Goal: Find specific page/section: Find specific page/section

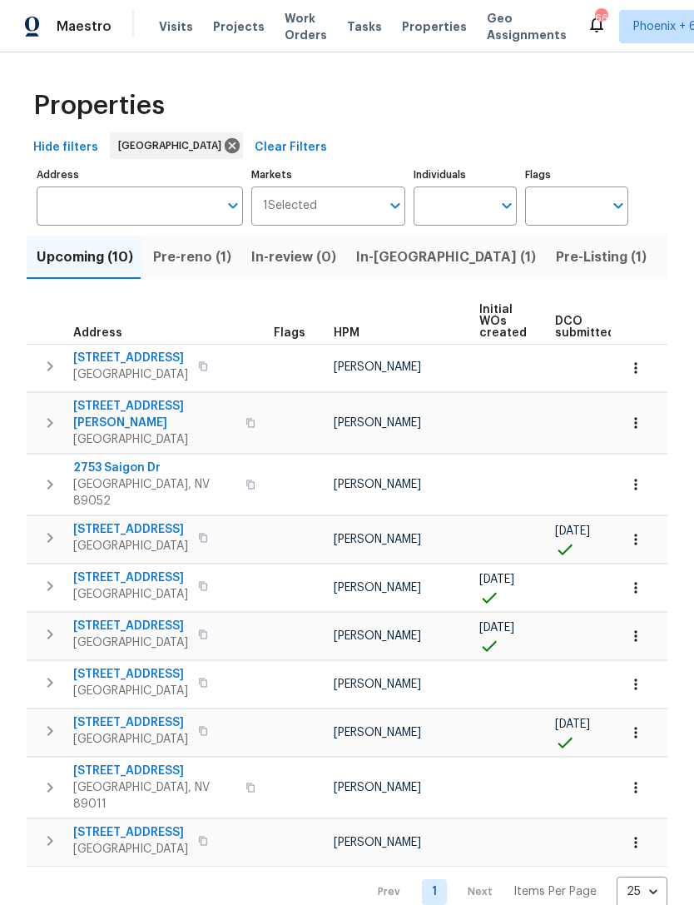
click at [394, 258] on span "In-[GEOGRAPHIC_DATA] (1)" at bounding box center [446, 256] width 180 height 23
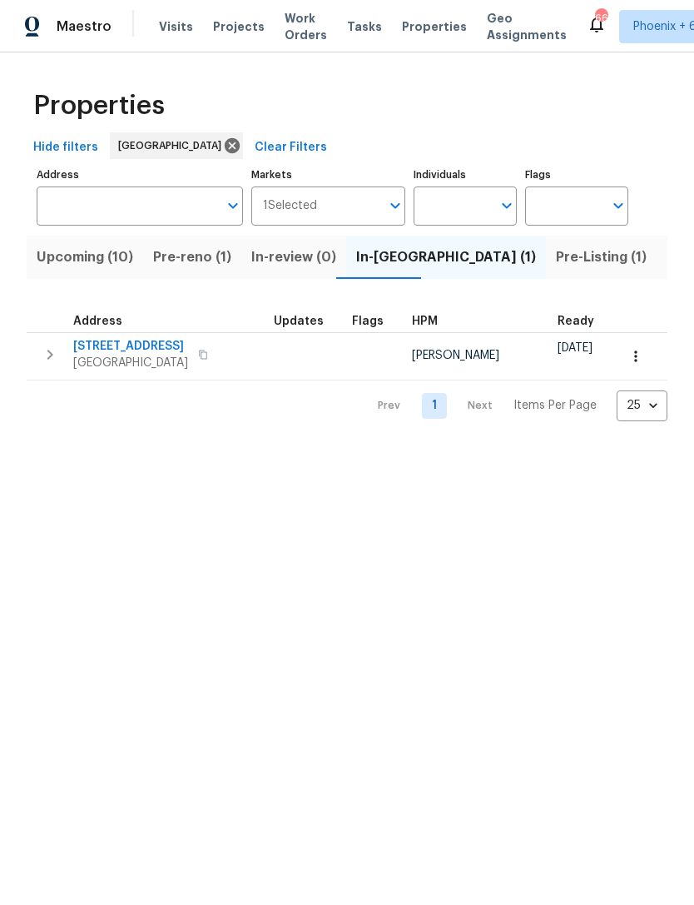
click at [462, 204] on input "Individuals" at bounding box center [453, 205] width 78 height 39
type input "[PERSON_NAME]"
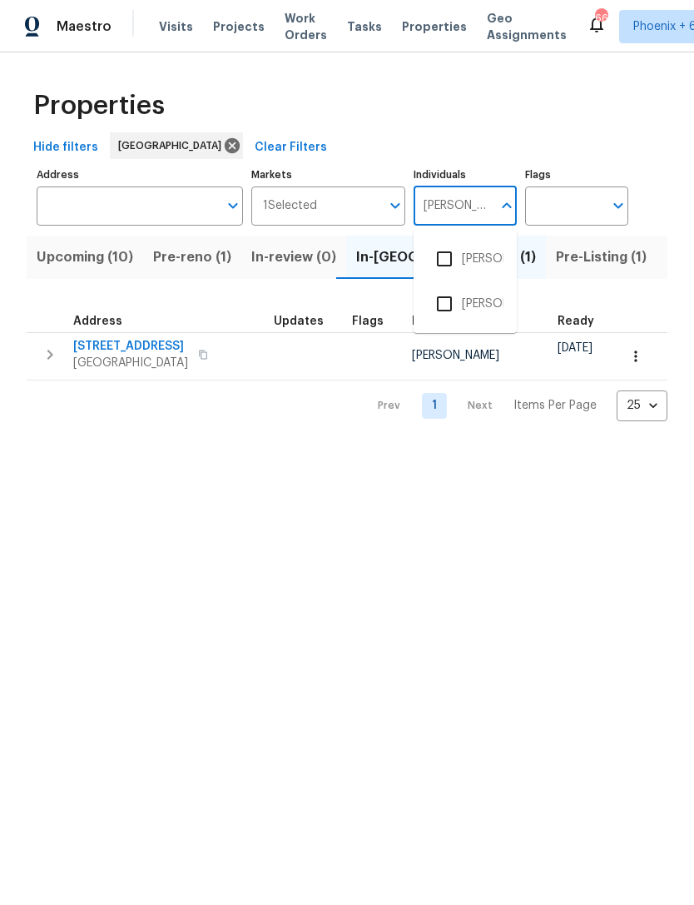
click at [454, 253] on input "checkbox" at bounding box center [444, 258] width 35 height 35
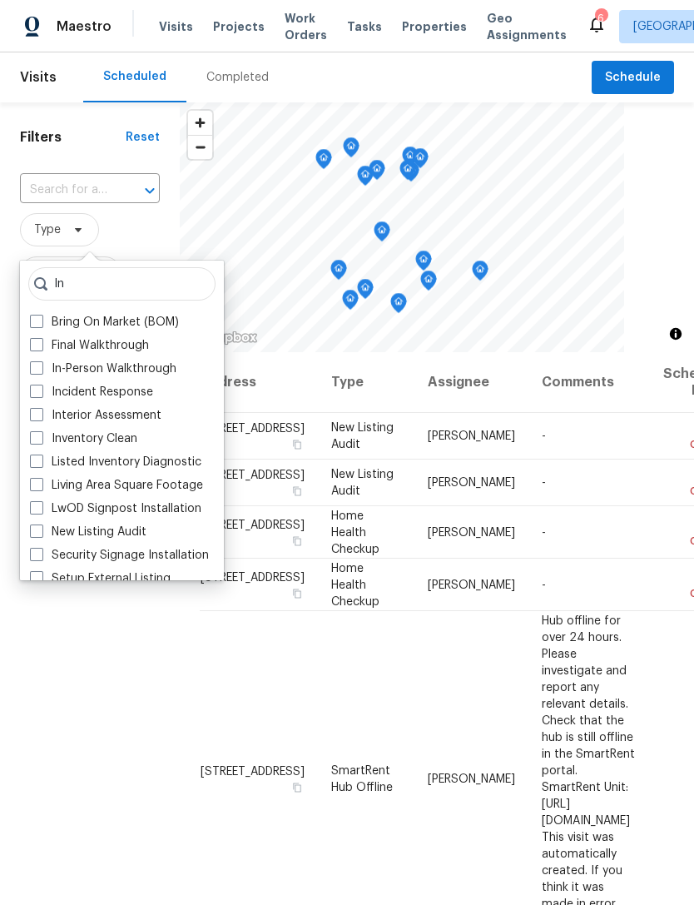
type input "In"
click at [133, 367] on label "In-Person Walkthrough" at bounding box center [103, 368] width 146 height 17
click at [41, 367] on input "In-Person Walkthrough" at bounding box center [35, 365] width 11 height 11
checkbox input "true"
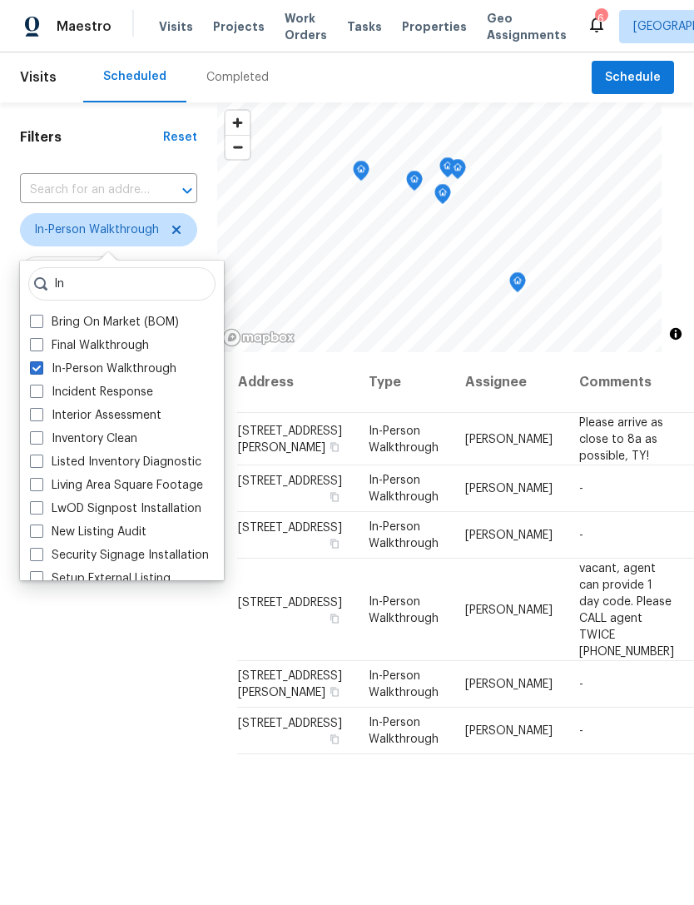
click at [30, 661] on div "Filters Reset ​ In-Person Walkthrough Assignee Scheduled Date" at bounding box center [108, 589] width 217 height 974
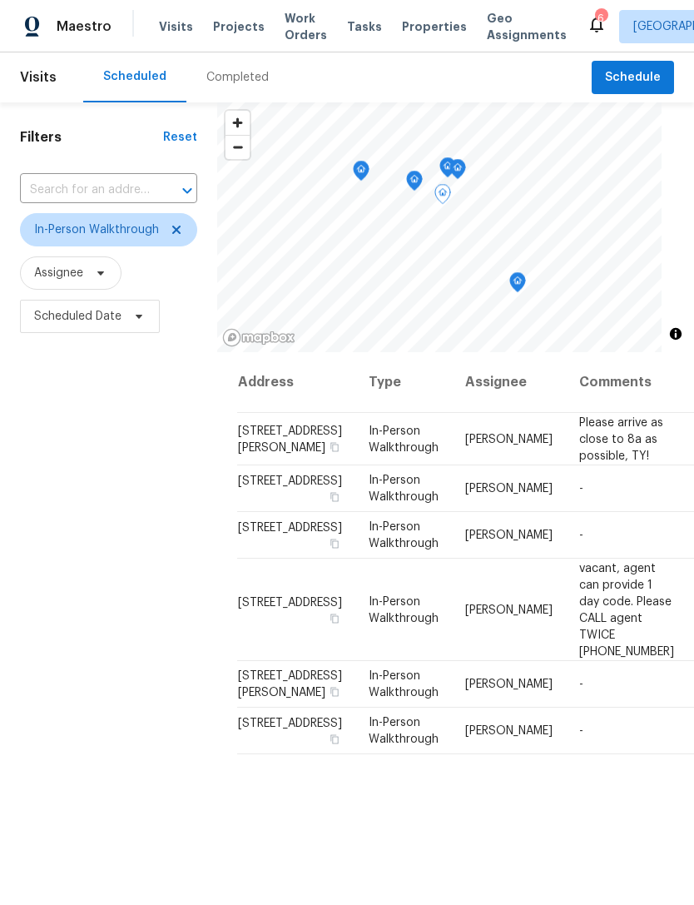
click at [67, 634] on div "Filters Reset ​ In-Person Walkthrough Assignee Scheduled Date" at bounding box center [108, 589] width 217 height 974
click at [116, 753] on div "Filters Reset ​ In-Person Walkthrough Assignee Scheduled Date" at bounding box center [108, 589] width 217 height 974
click at [181, 225] on icon at bounding box center [176, 229] width 13 height 13
